Goal: Task Accomplishment & Management: Use online tool/utility

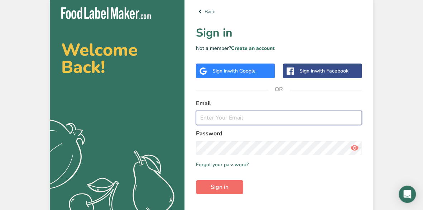
type input "[PERSON_NAME][EMAIL_ADDRESS][DOMAIN_NAME]"
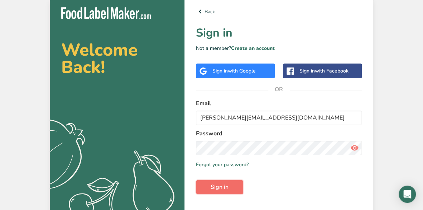
click at [206, 186] on button "Sign in" at bounding box center [219, 186] width 47 height 14
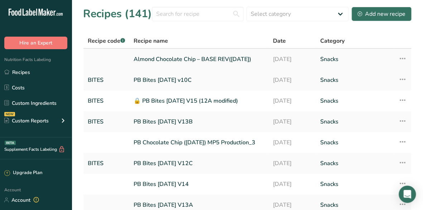
click at [195, 58] on link "Almond Chocolate Chip – BASE REV([DATE])" at bounding box center [199, 59] width 131 height 15
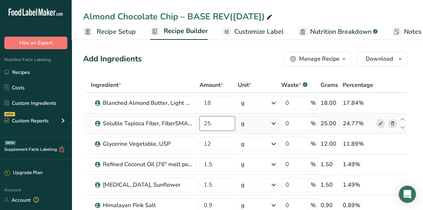
click at [213, 123] on input "25" at bounding box center [217, 123] width 35 height 14
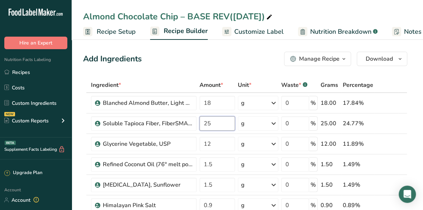
type input "25"
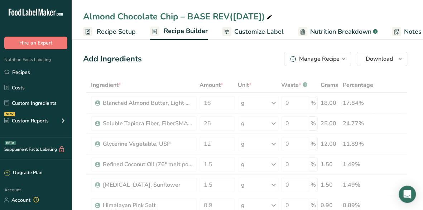
click at [324, 14] on div "Almond Chocolate Chip – BASE REV([DATE])" at bounding box center [247, 16] width 351 height 13
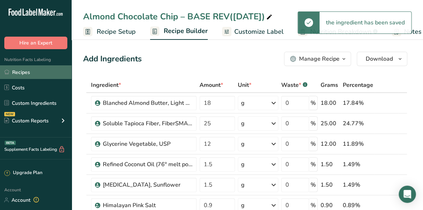
click at [41, 74] on link "Recipes" at bounding box center [36, 72] width 72 height 14
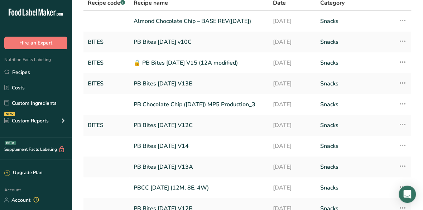
scroll to position [104, 0]
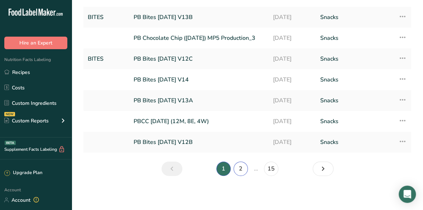
click at [243, 171] on link "2" at bounding box center [241, 168] width 14 height 14
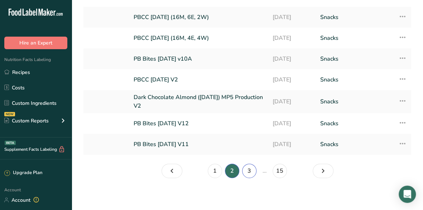
click at [249, 172] on link "3" at bounding box center [249, 170] width 14 height 14
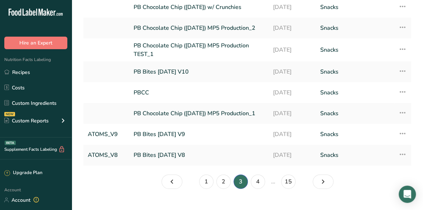
scroll to position [100, 0]
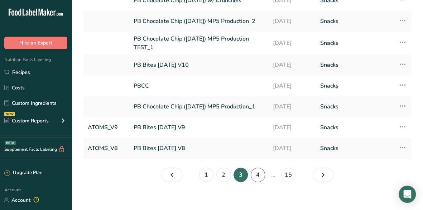
click at [257, 174] on link "4" at bounding box center [258, 174] width 14 height 14
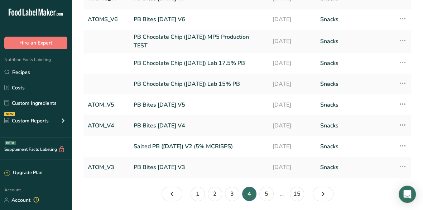
scroll to position [109, 0]
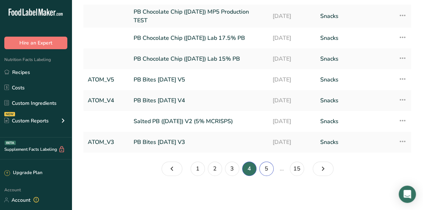
click at [266, 170] on link "5" at bounding box center [266, 168] width 14 height 14
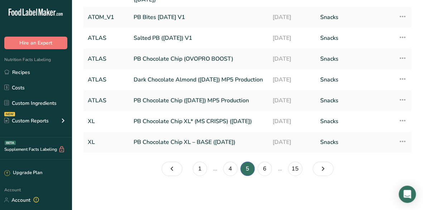
scroll to position [111, 0]
click at [265, 165] on link "6" at bounding box center [265, 168] width 14 height 14
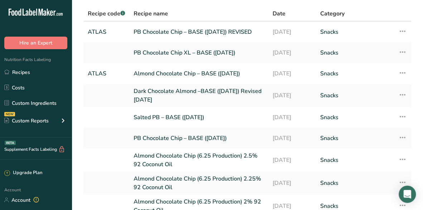
scroll to position [13, 0]
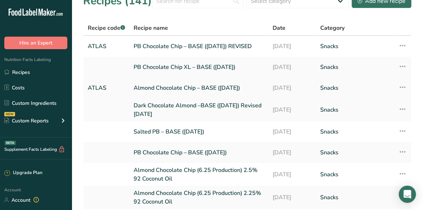
click at [154, 89] on link "Almond Chocolate Chip – BASE ([DATE])" at bounding box center [199, 87] width 130 height 15
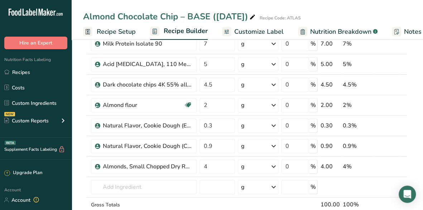
scroll to position [229, 0]
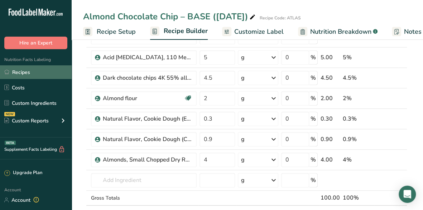
click at [43, 71] on link "Recipes" at bounding box center [36, 72] width 72 height 14
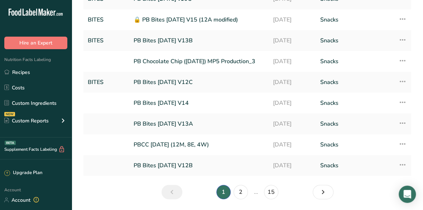
scroll to position [104, 0]
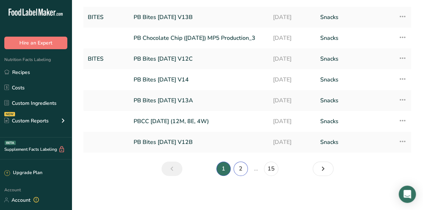
click at [241, 168] on link "2" at bounding box center [241, 168] width 14 height 14
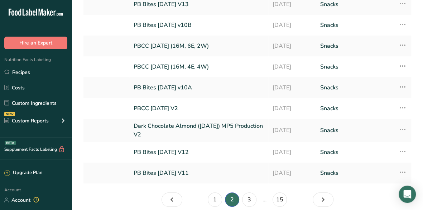
scroll to position [106, 0]
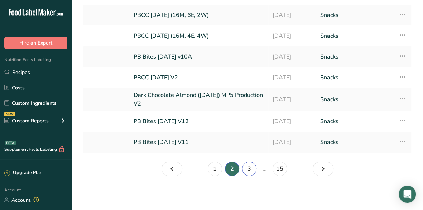
click at [250, 168] on link "3" at bounding box center [249, 168] width 14 height 14
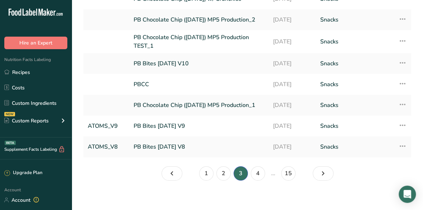
scroll to position [106, 0]
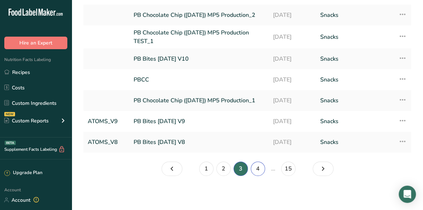
click at [255, 167] on link "4" at bounding box center [258, 168] width 14 height 14
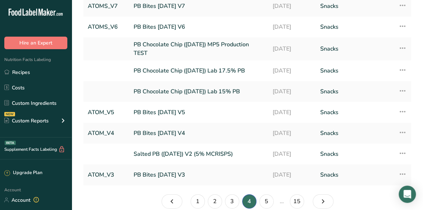
scroll to position [109, 0]
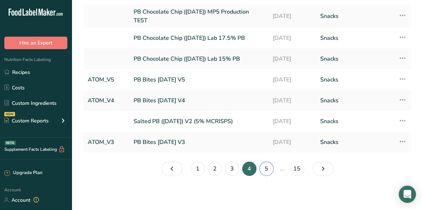
click at [265, 168] on link "5" at bounding box center [266, 168] width 14 height 14
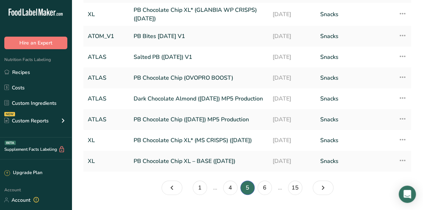
scroll to position [104, 0]
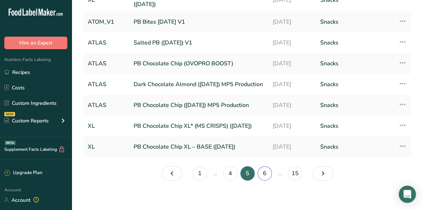
click at [265, 176] on link "6" at bounding box center [265, 173] width 14 height 14
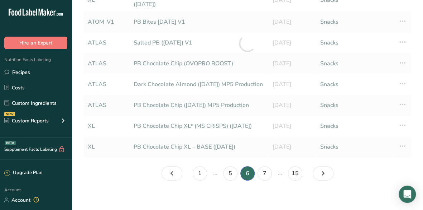
scroll to position [100, 0]
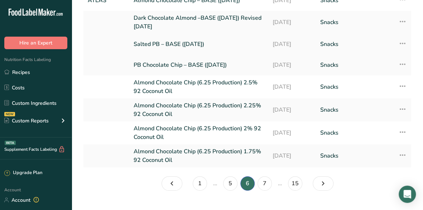
click at [199, 43] on link "Salted PB – BASE ([DATE])" at bounding box center [199, 44] width 130 height 15
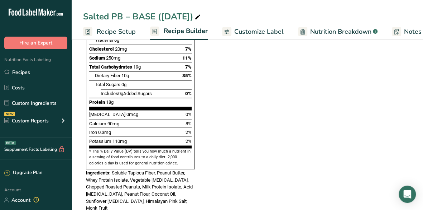
scroll to position [445, 0]
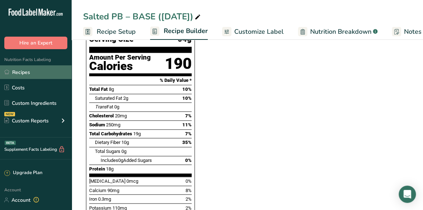
click at [26, 70] on link "Recipes" at bounding box center [36, 72] width 72 height 14
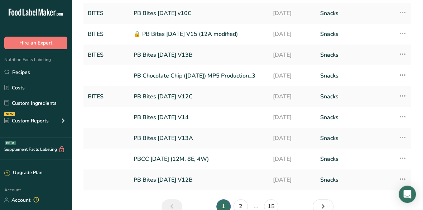
scroll to position [81, 0]
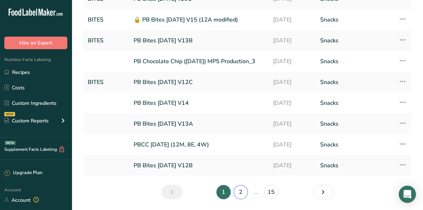
click at [240, 193] on link "2" at bounding box center [241, 191] width 14 height 14
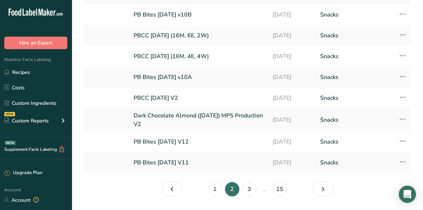
scroll to position [106, 0]
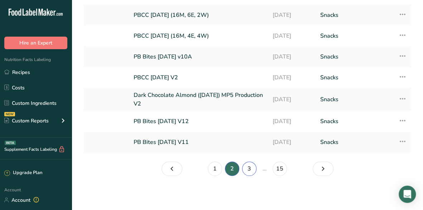
click at [250, 167] on link "3" at bounding box center [249, 168] width 14 height 14
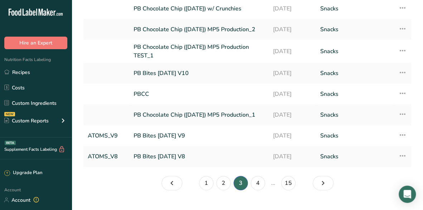
scroll to position [106, 0]
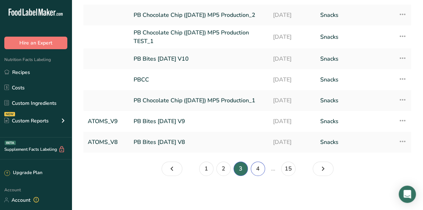
click at [255, 167] on link "4" at bounding box center [258, 168] width 14 height 14
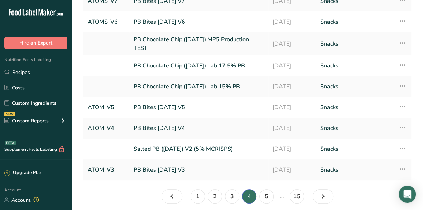
scroll to position [95, 0]
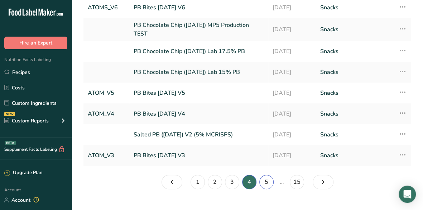
click at [266, 179] on link "5" at bounding box center [266, 181] width 14 height 14
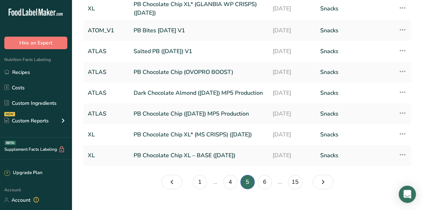
scroll to position [97, 0]
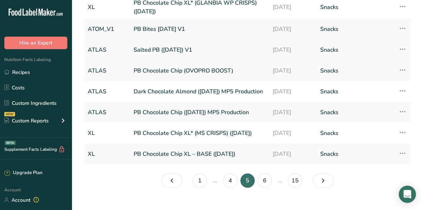
click at [176, 50] on link "Salted PB ([DATE]) V1" at bounding box center [199, 49] width 130 height 15
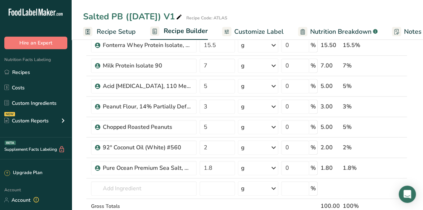
scroll to position [186, 0]
